Goal: Transaction & Acquisition: Purchase product/service

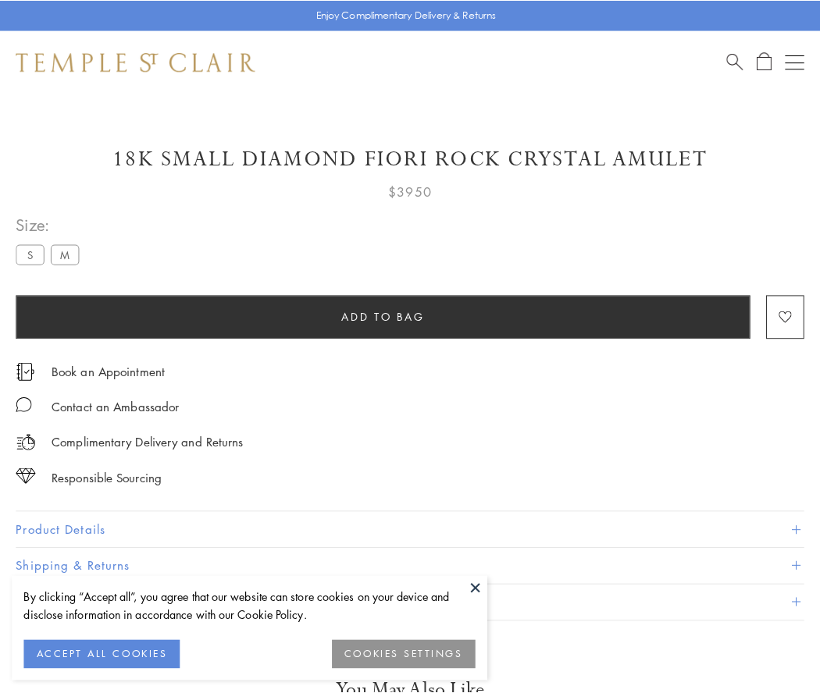
scroll to position [79, 0]
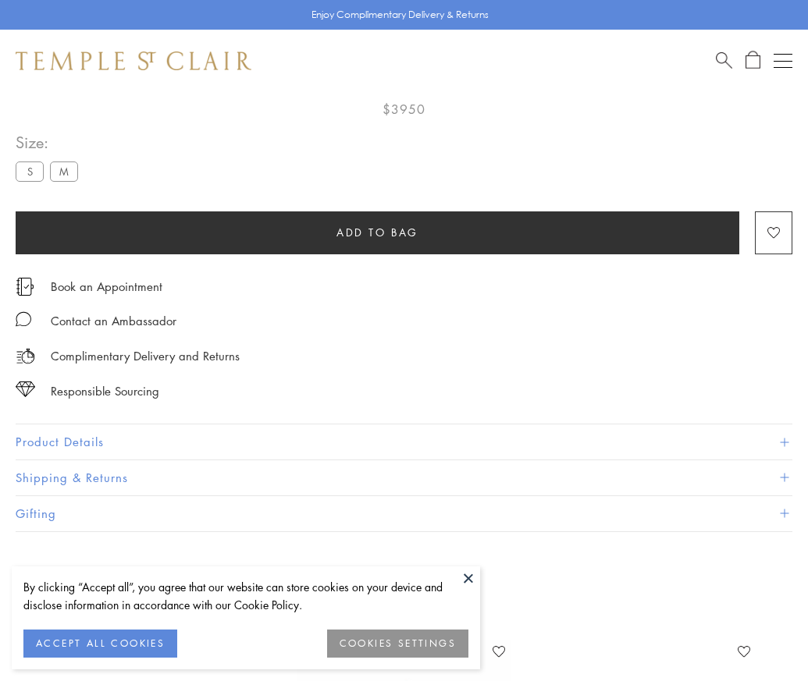
click at [377, 232] on span "Add to bag" at bounding box center [377, 232] width 82 height 17
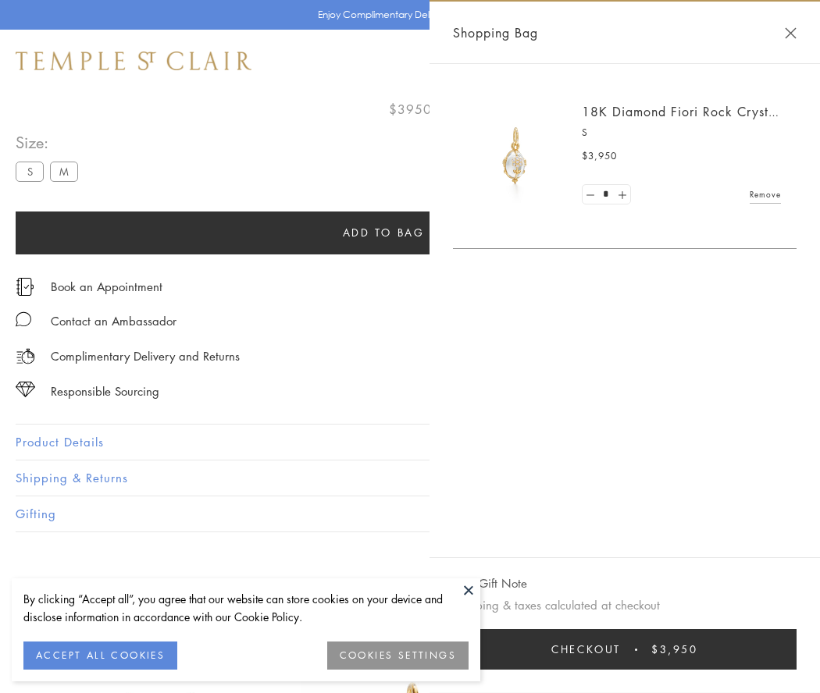
click at [635, 649] on button "Checkout $3,950" at bounding box center [624, 649] width 343 height 41
